Goal: Task Accomplishment & Management: Manage account settings

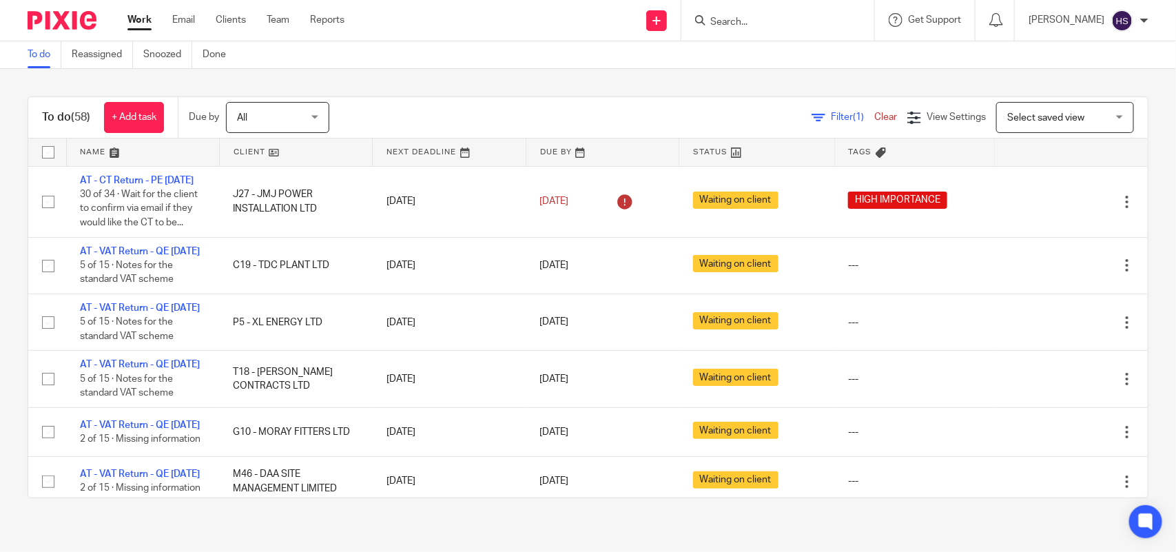
scroll to position [4119, 0]
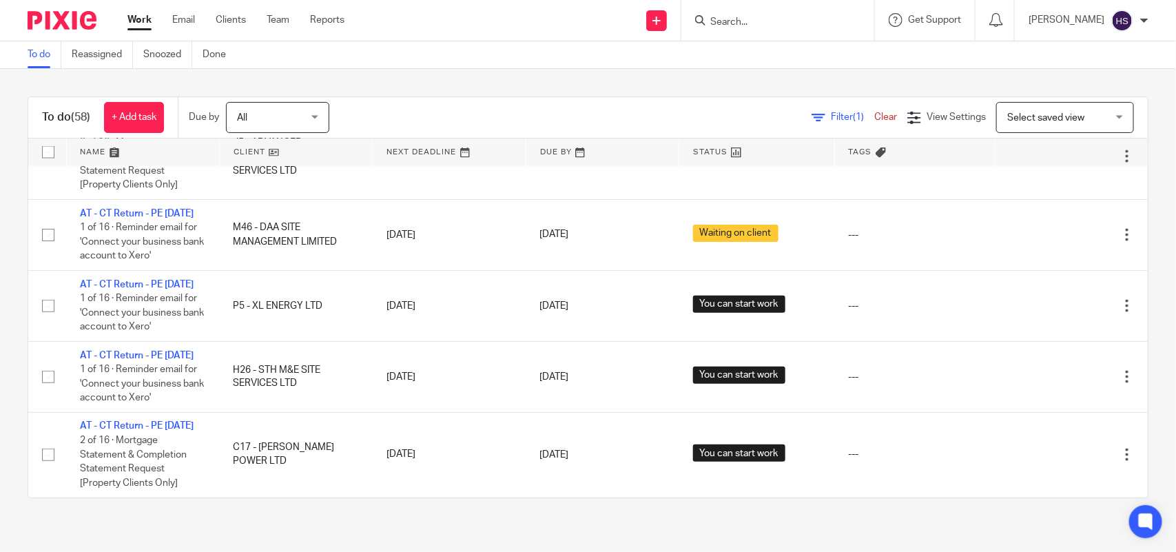
click at [359, 66] on div "To do Reassigned Snoozed Done" at bounding box center [588, 55] width 1176 height 28
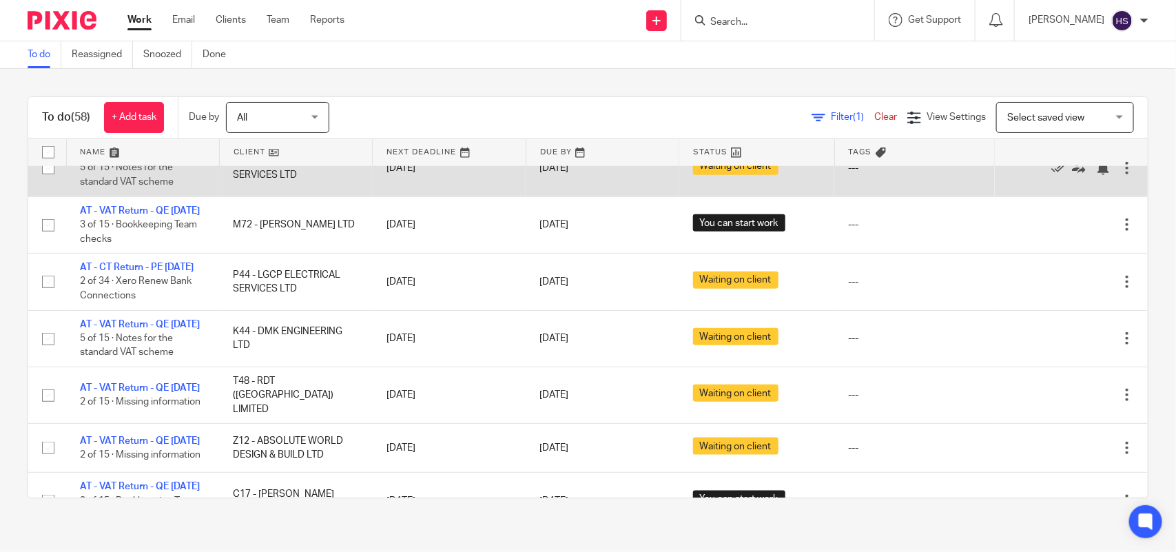
scroll to position [593, 0]
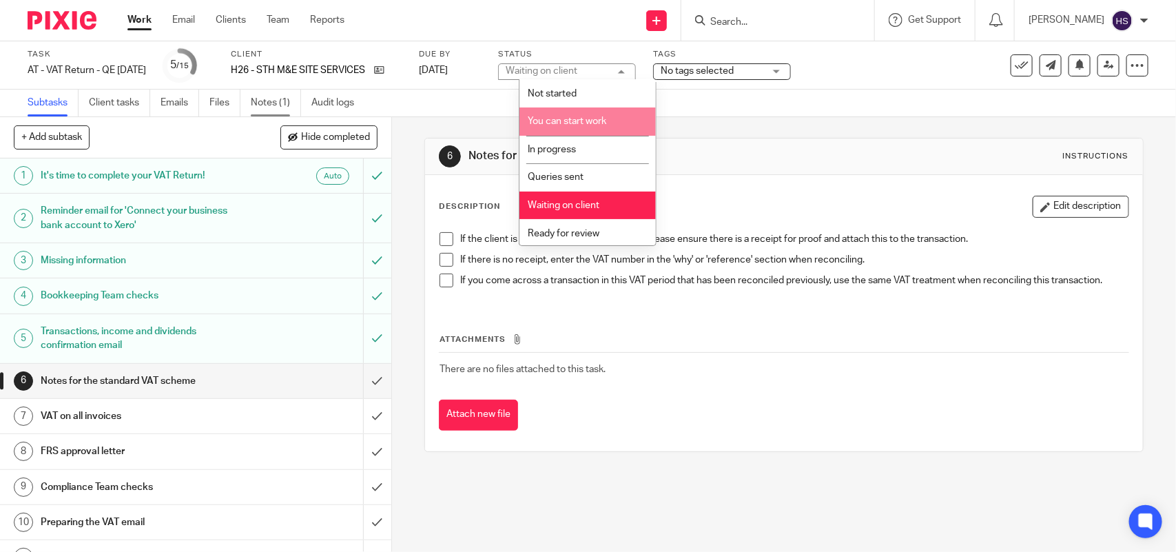
click at [281, 94] on link "Notes (1)" at bounding box center [276, 103] width 50 height 27
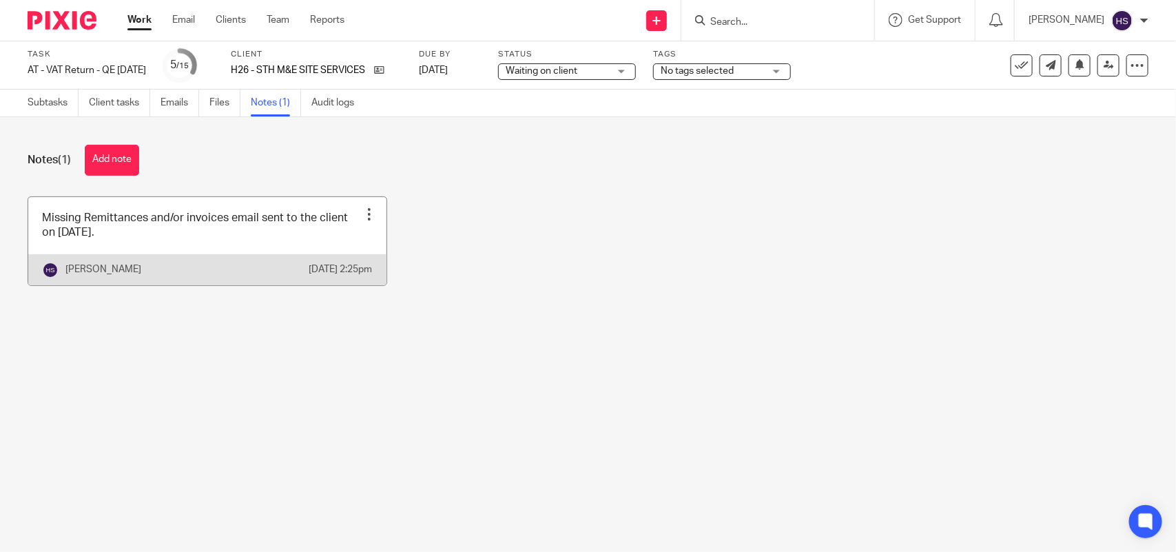
click at [191, 243] on link at bounding box center [207, 241] width 358 height 88
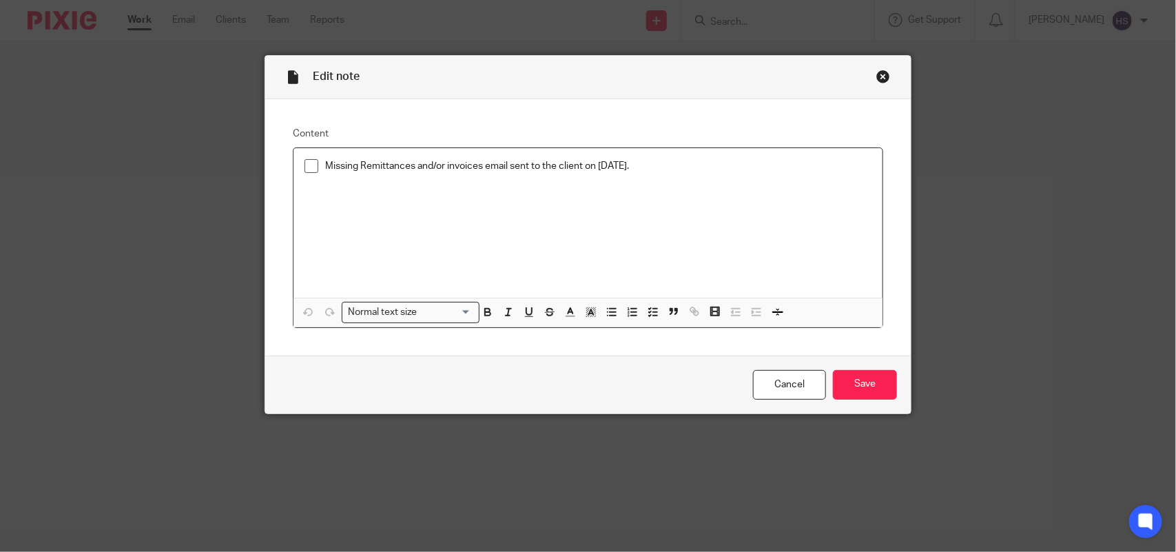
click at [310, 174] on li "Missing Remittances and/or invoices email sent to the client on [DATE]." at bounding box center [588, 169] width 567 height 21
click at [305, 165] on span at bounding box center [312, 166] width 14 height 14
click at [876, 397] on input "Save" at bounding box center [865, 385] width 64 height 30
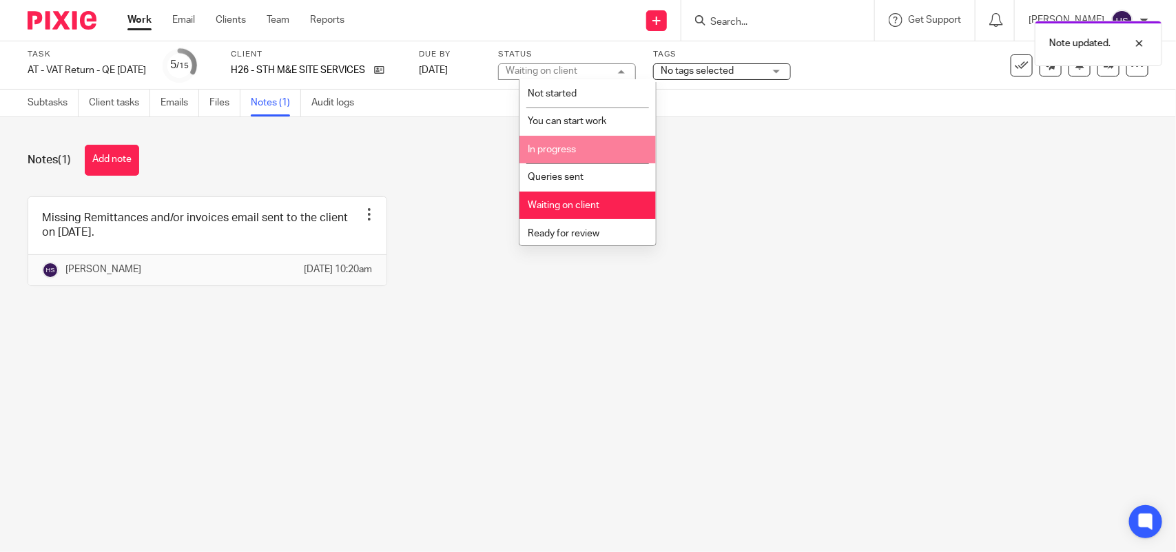
click at [582, 145] on li "In progress" at bounding box center [588, 150] width 136 height 28
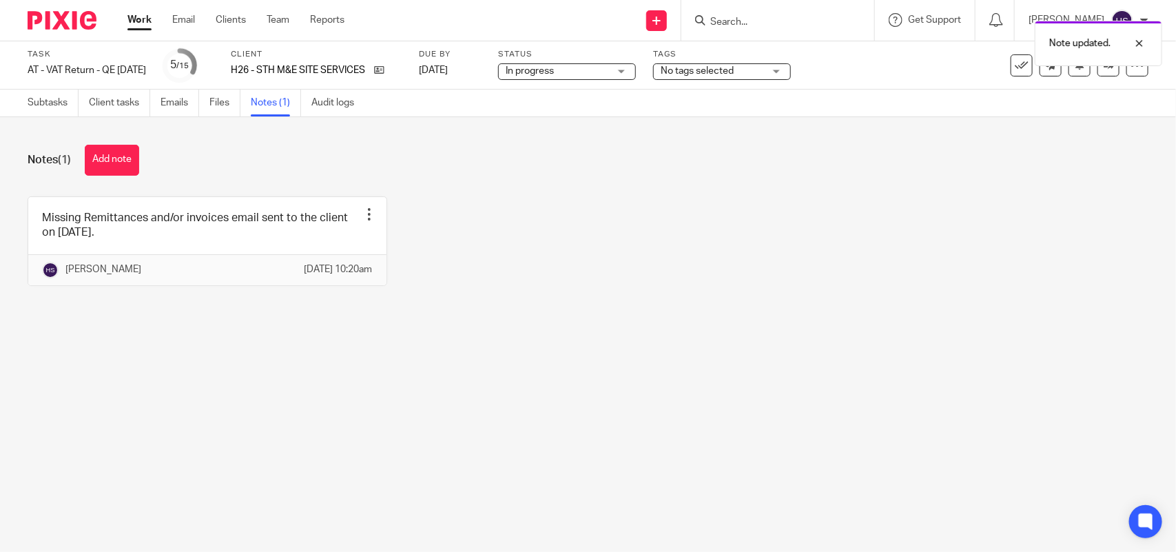
click at [653, 218] on div "Missing Remittances and/or invoices email sent to the client on 17.09.2025. Edi…" at bounding box center [577, 251] width 1143 height 110
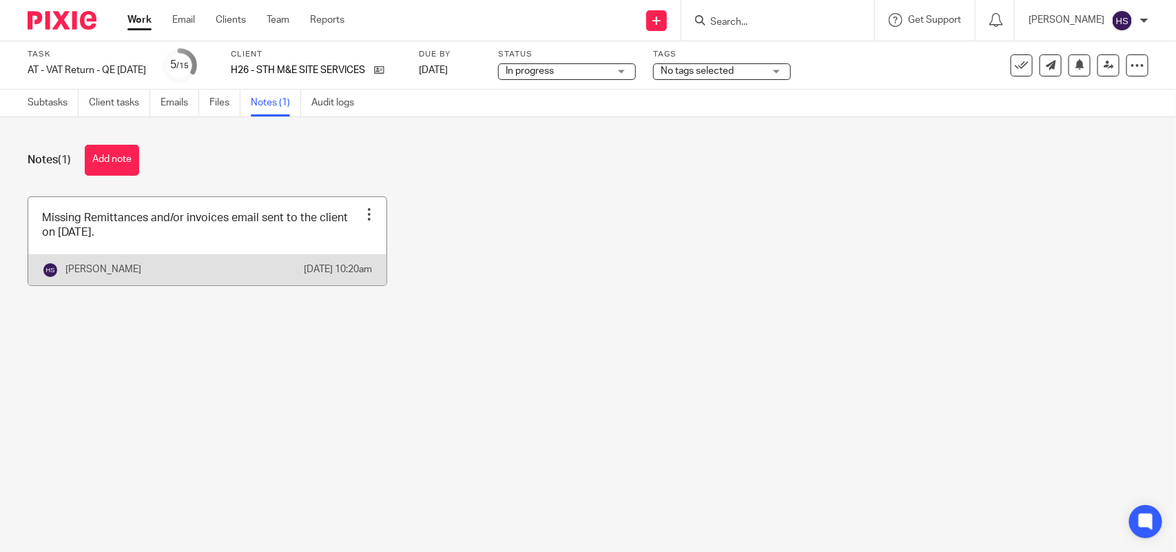
click at [267, 216] on link at bounding box center [207, 241] width 358 height 88
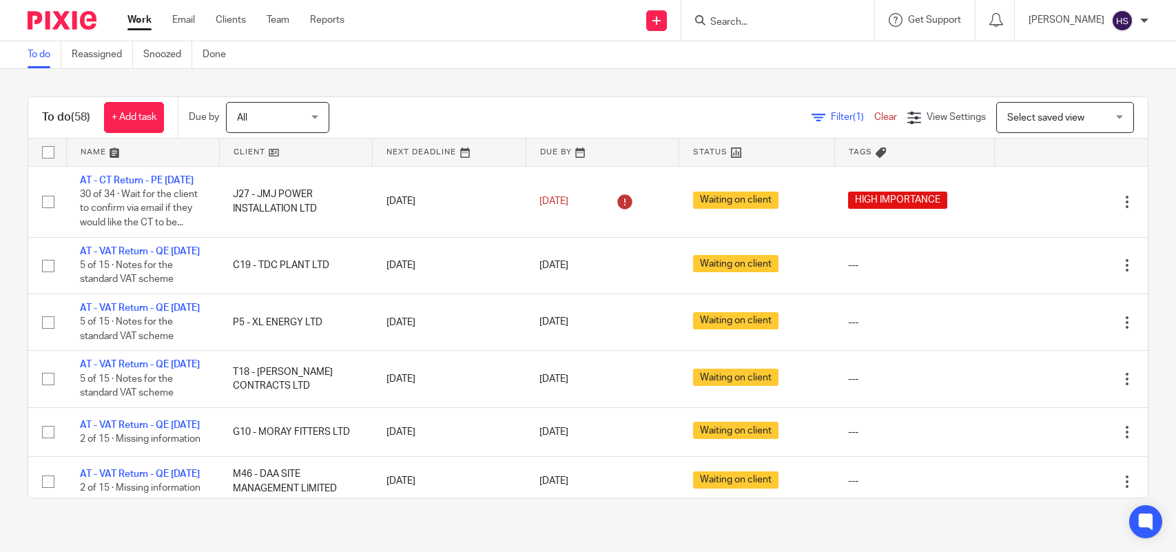
click at [138, 15] on link "Work" at bounding box center [140, 20] width 24 height 14
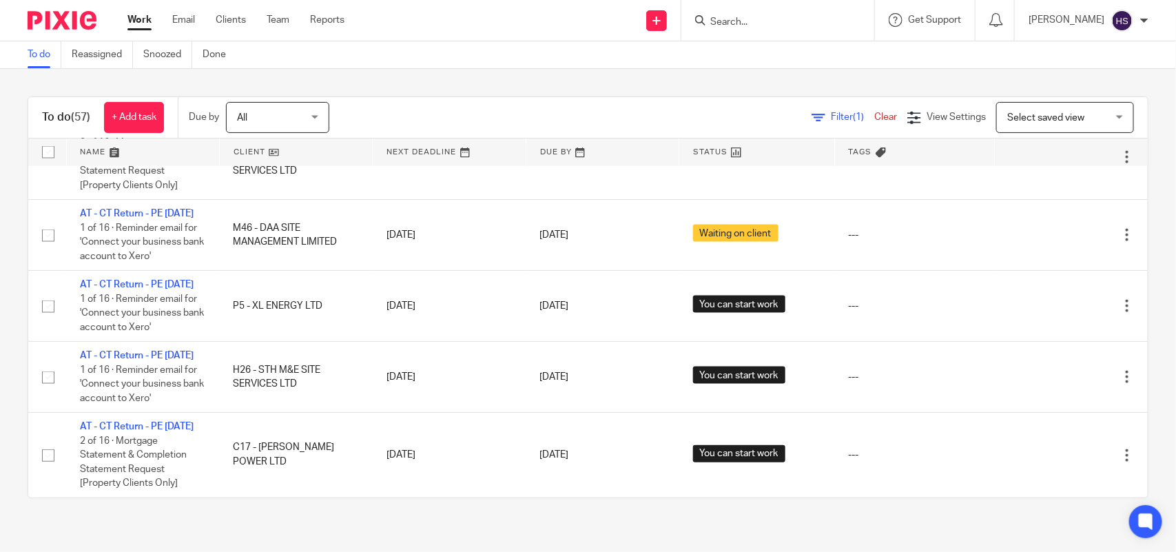
click at [145, 14] on link "Work" at bounding box center [140, 20] width 24 height 14
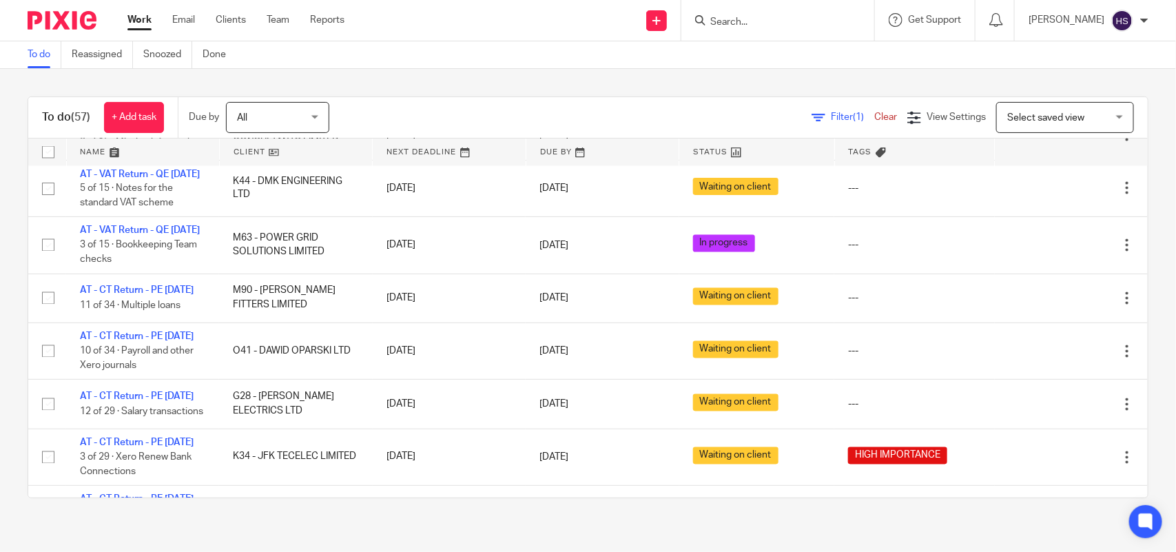
scroll to position [1120, 0]
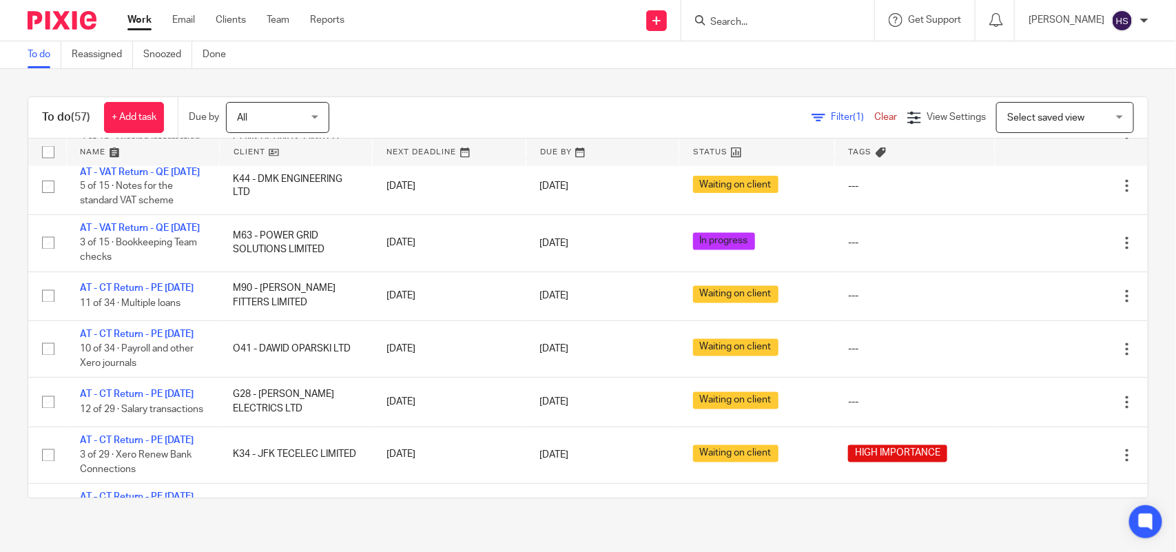
drag, startPoint x: 401, startPoint y: 416, endPoint x: 401, endPoint y: 179, distance: 236.4
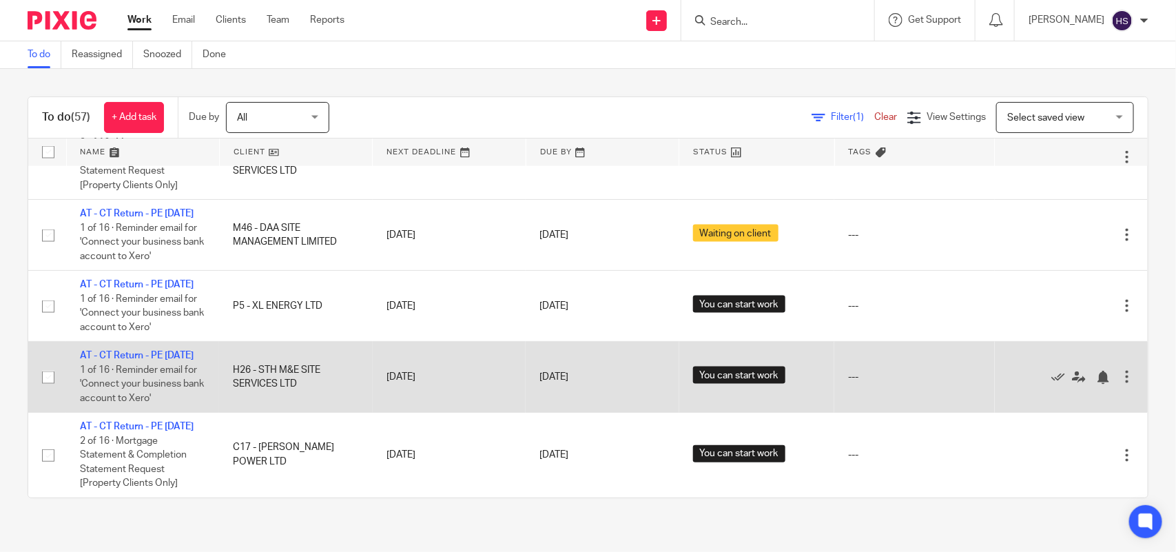
scroll to position [4048, 0]
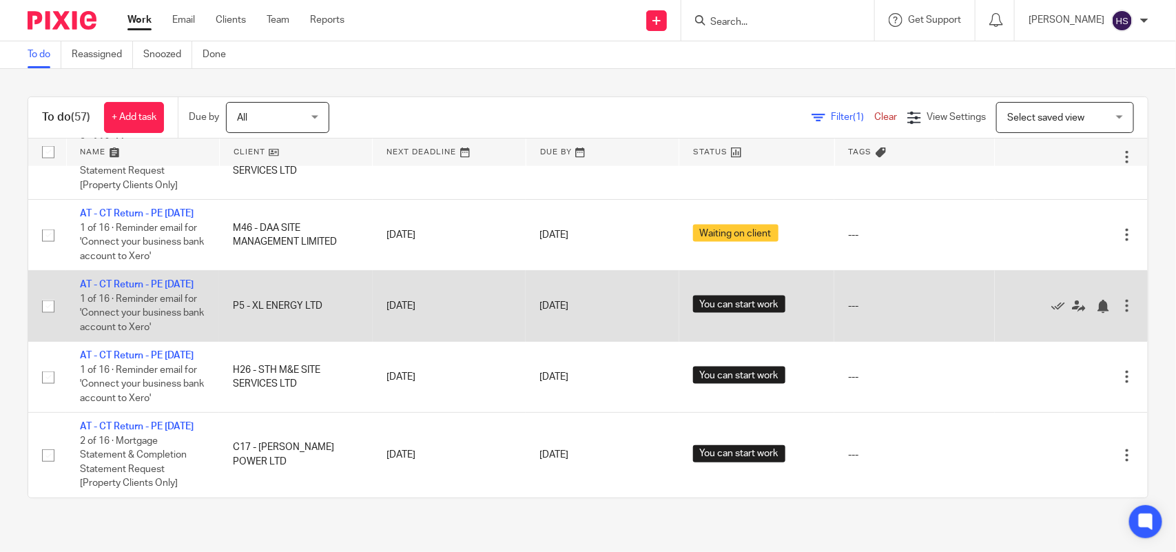
drag, startPoint x: 469, startPoint y: 467, endPoint x: 476, endPoint y: 290, distance: 177.3
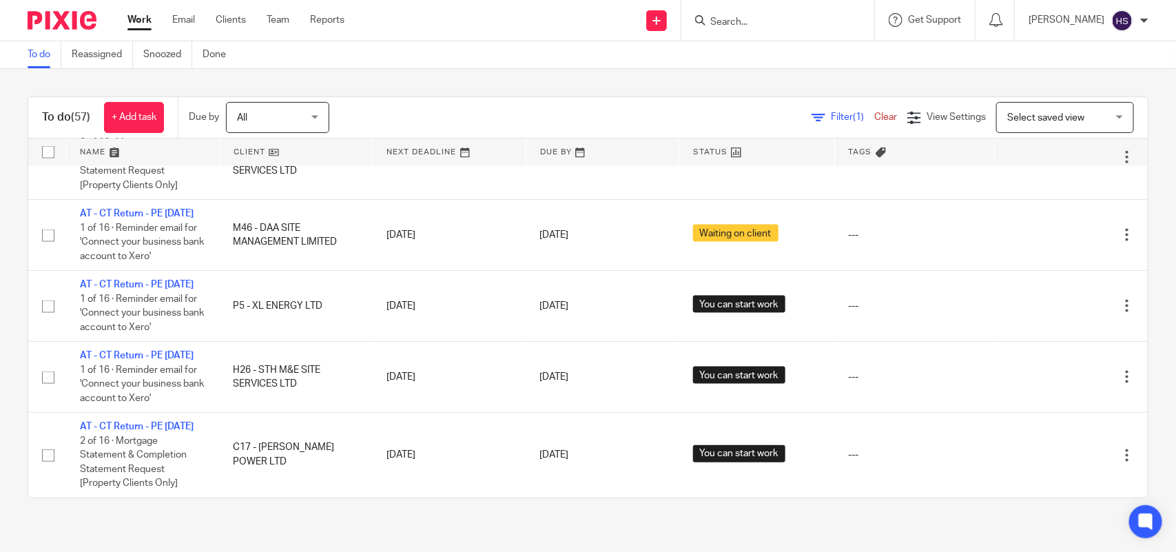
click at [142, 21] on link "Work" at bounding box center [140, 20] width 24 height 14
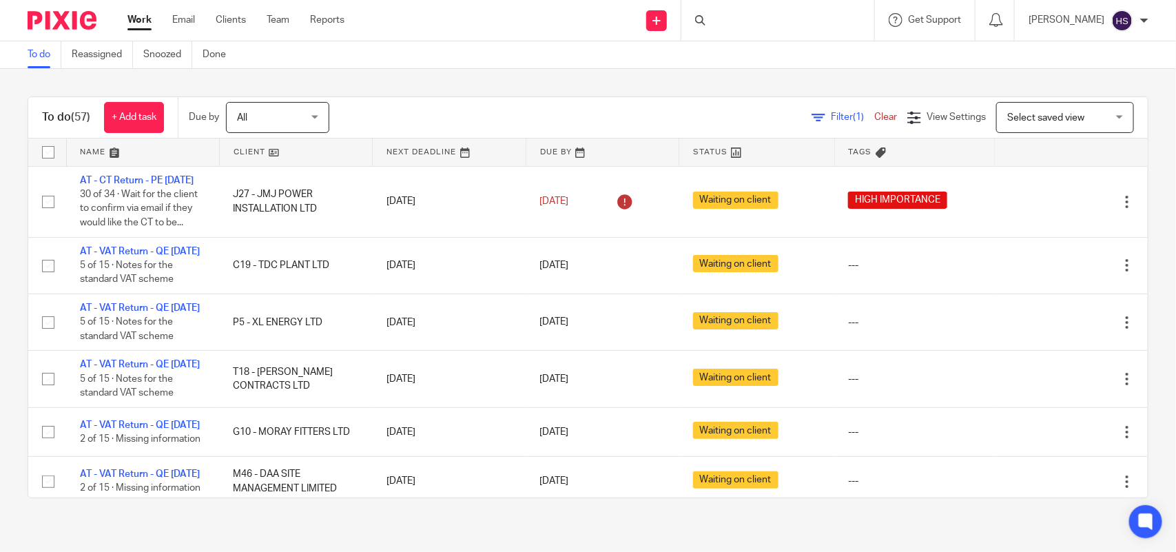
click at [140, 14] on link "Work" at bounding box center [140, 20] width 24 height 14
click at [143, 13] on link "Work" at bounding box center [140, 20] width 24 height 14
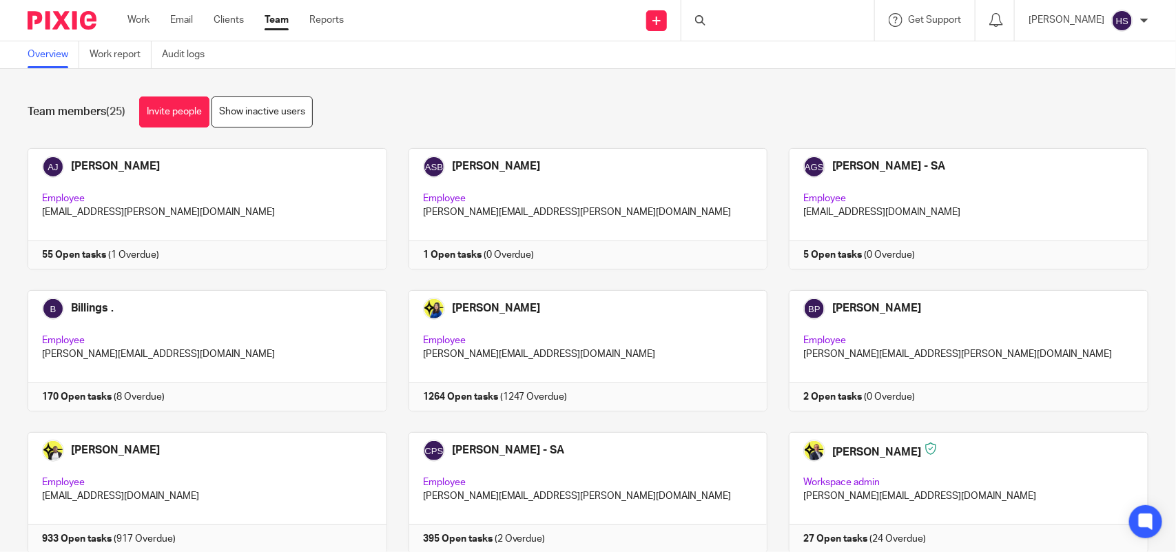
click at [791, 22] on div at bounding box center [778, 20] width 193 height 41
click at [786, 19] on div at bounding box center [778, 20] width 193 height 41
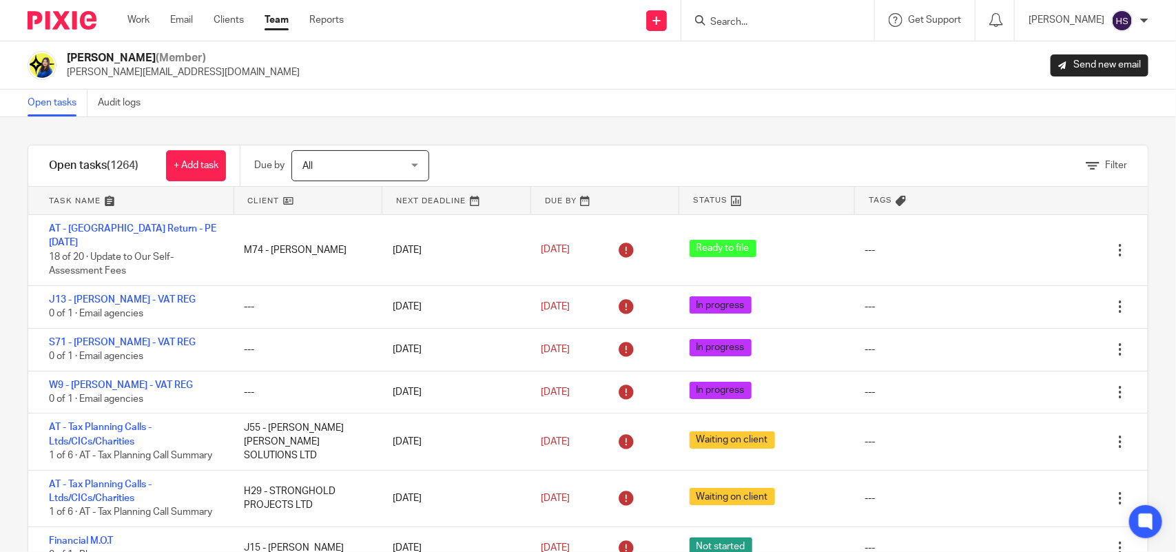
scroll to position [890, 0]
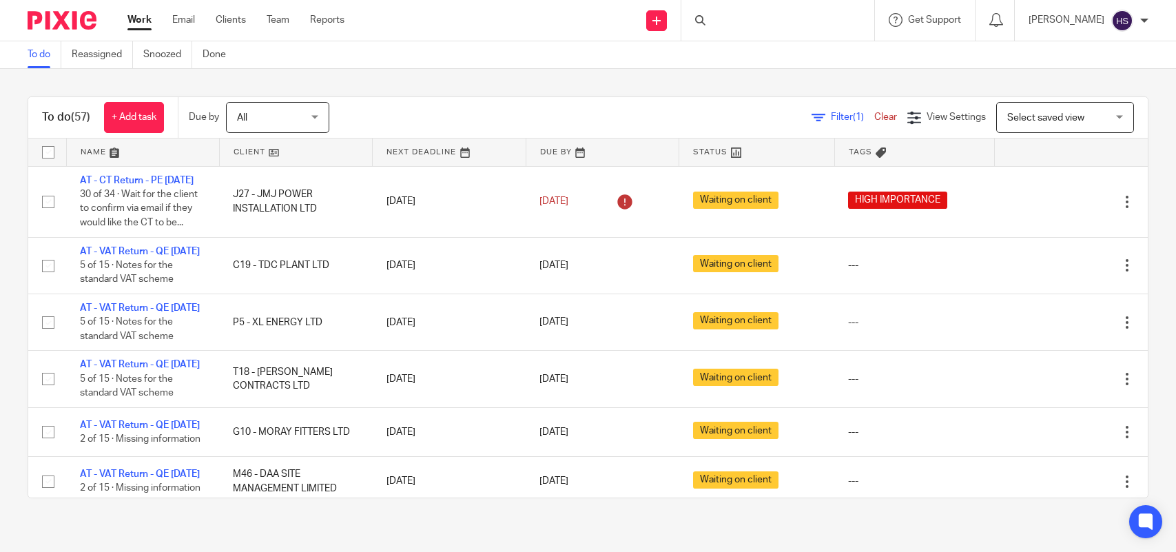
click at [762, 19] on div at bounding box center [778, 20] width 193 height 41
click at [742, 16] on div at bounding box center [778, 20] width 193 height 41
click at [750, 24] on div at bounding box center [778, 20] width 193 height 41
click at [810, 19] on input "Search" at bounding box center [771, 23] width 124 height 12
click at [130, 14] on link "Work" at bounding box center [140, 20] width 24 height 14
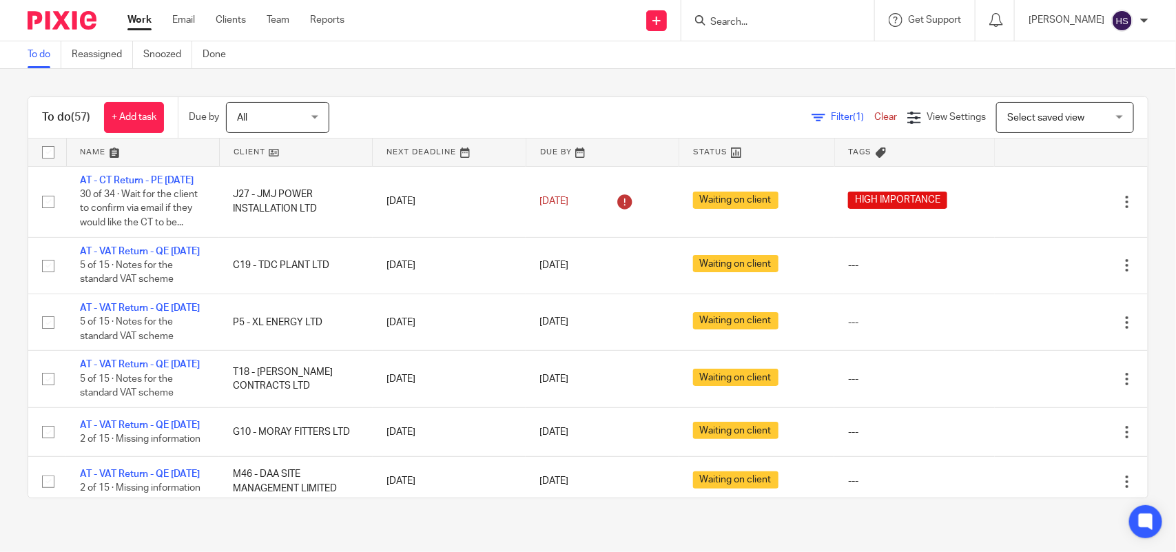
click at [353, 68] on main "To do Reassigned Snoozed Done To do (57) + Add task Due by All All Today Tomorr…" at bounding box center [588, 276] width 1176 height 552
click at [147, 14] on link "Work" at bounding box center [140, 20] width 24 height 14
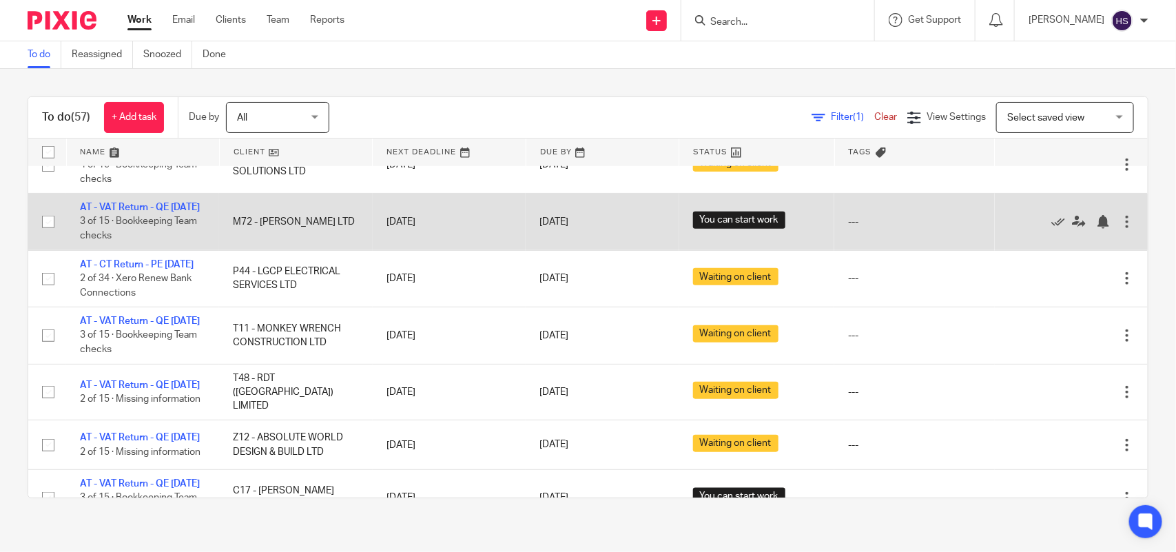
scroll to position [545, 0]
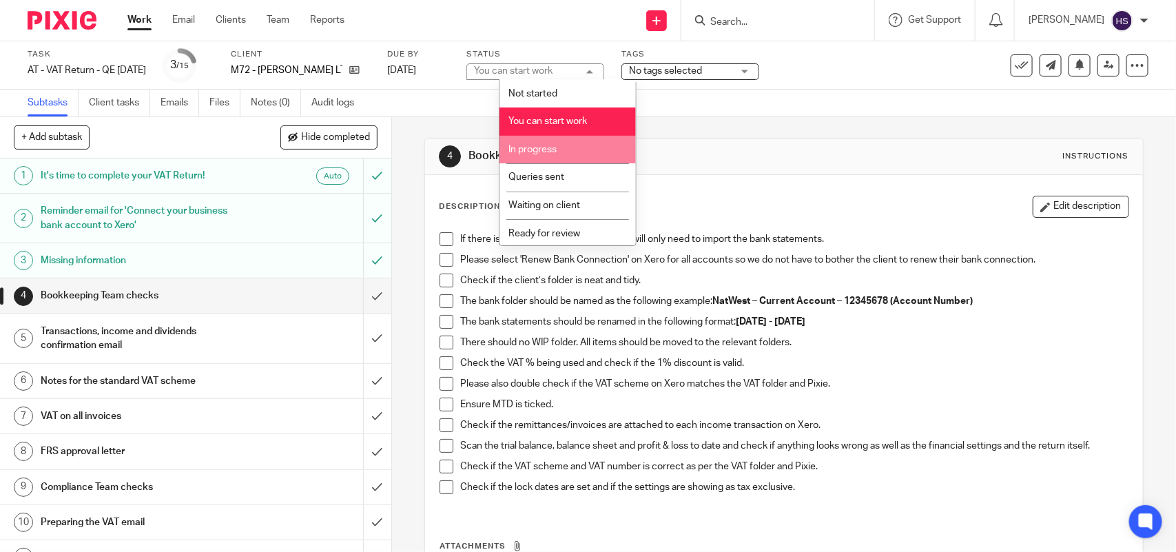
click at [571, 142] on li "In progress" at bounding box center [568, 150] width 136 height 28
